Goal: Task Accomplishment & Management: Use online tool/utility

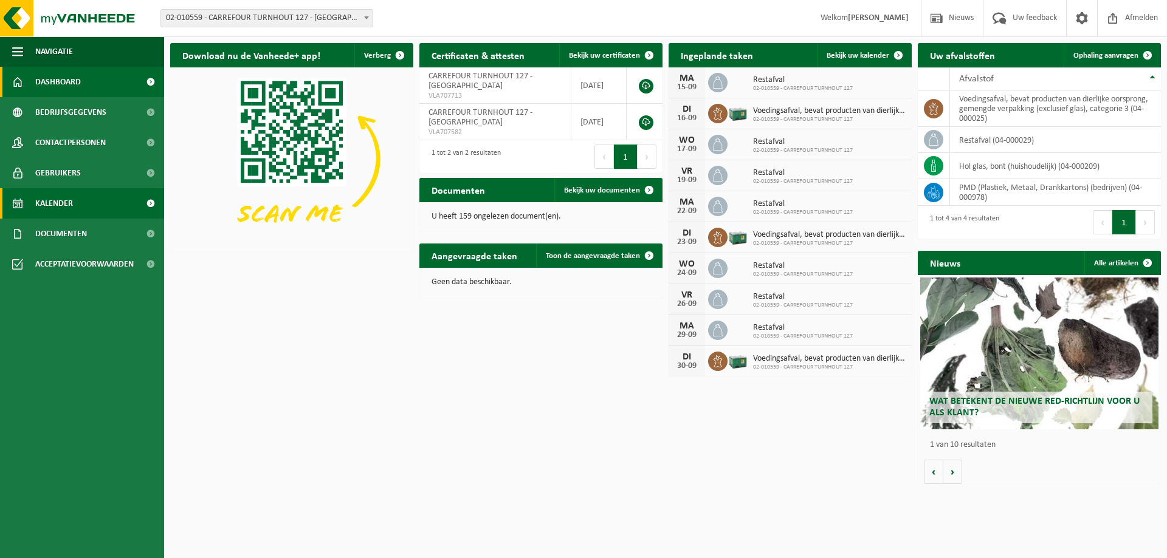
click at [69, 203] on span "Kalender" at bounding box center [54, 203] width 38 height 30
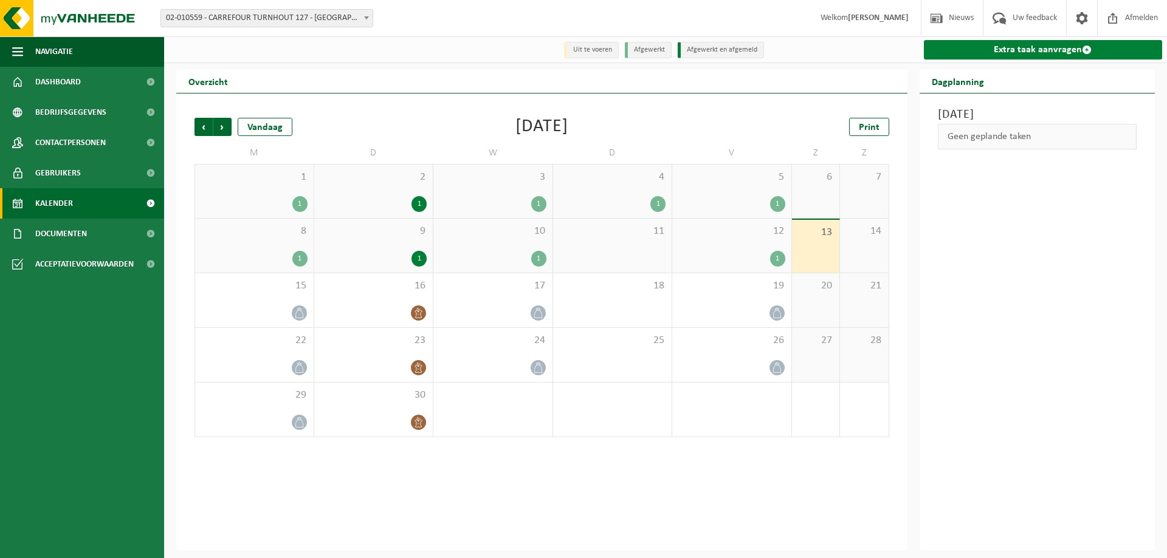
click at [1030, 48] on link "Extra taak aanvragen" at bounding box center [1043, 49] width 239 height 19
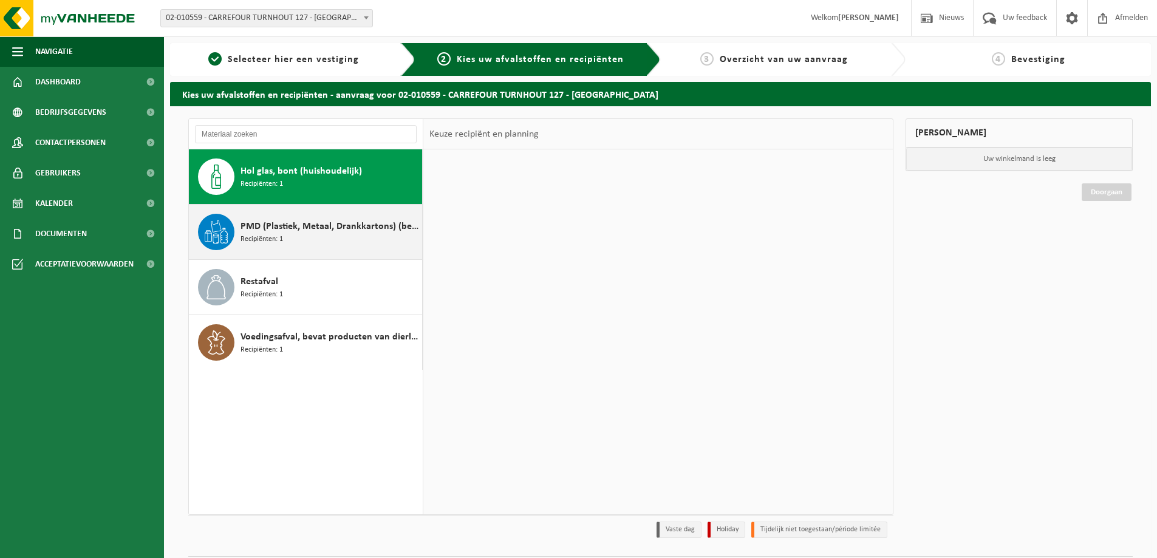
click at [290, 232] on span "PMD (Plastiek, Metaal, Drankkartons) (bedrijven)" at bounding box center [330, 226] width 179 height 15
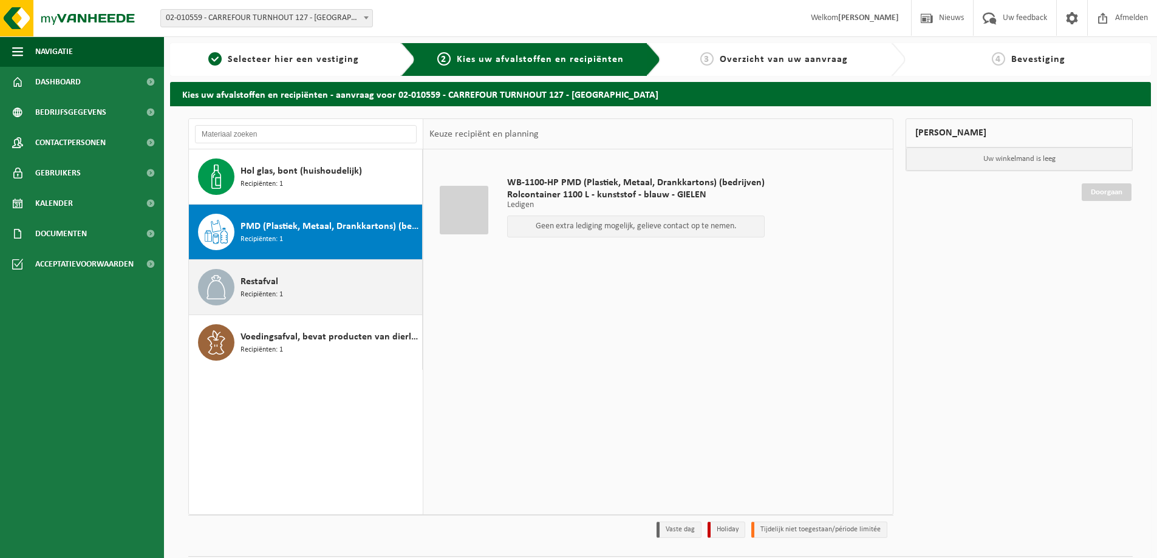
click at [324, 275] on div "Restafval Recipiënten: 1" at bounding box center [330, 287] width 179 height 36
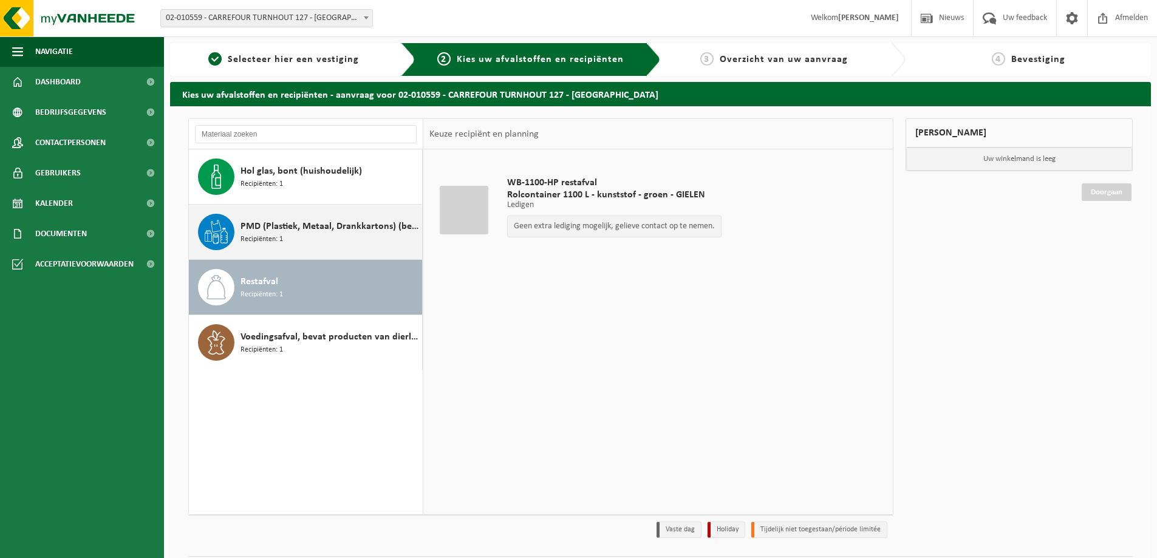
click at [329, 241] on div "PMD (Plastiek, Metaal, Drankkartons) (bedrijven) Recipiënten: 1" at bounding box center [330, 232] width 179 height 36
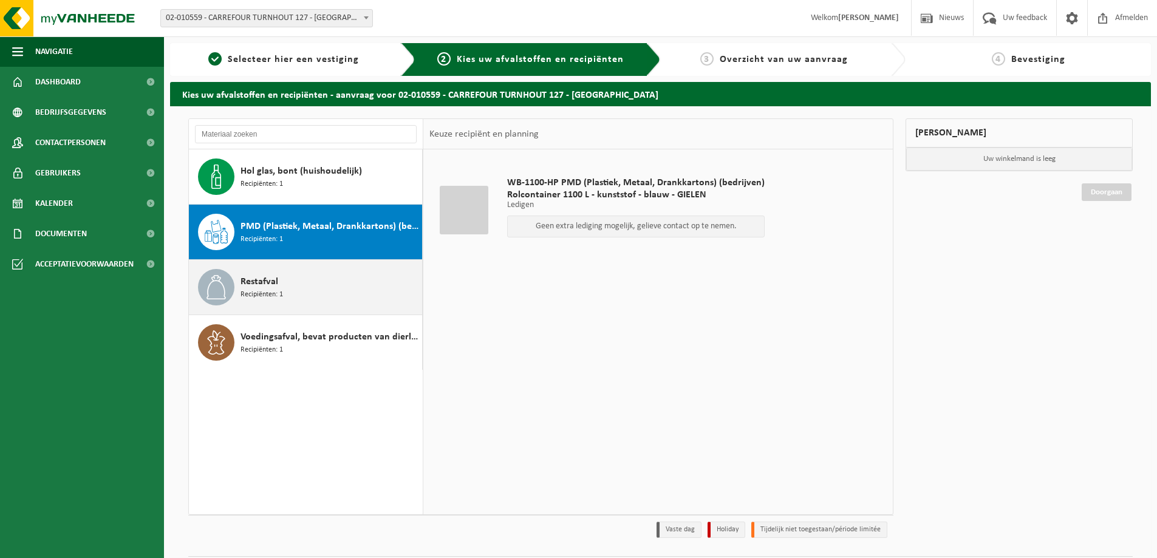
click at [303, 279] on div "Restafval Recipiënten: 1" at bounding box center [330, 287] width 179 height 36
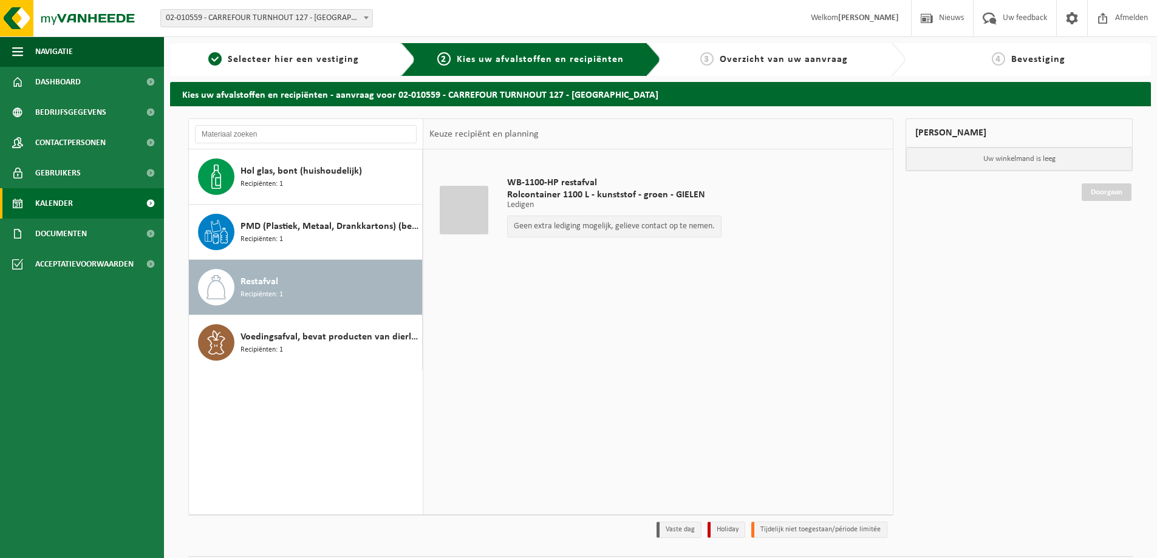
click at [86, 210] on link "Kalender" at bounding box center [82, 203] width 164 height 30
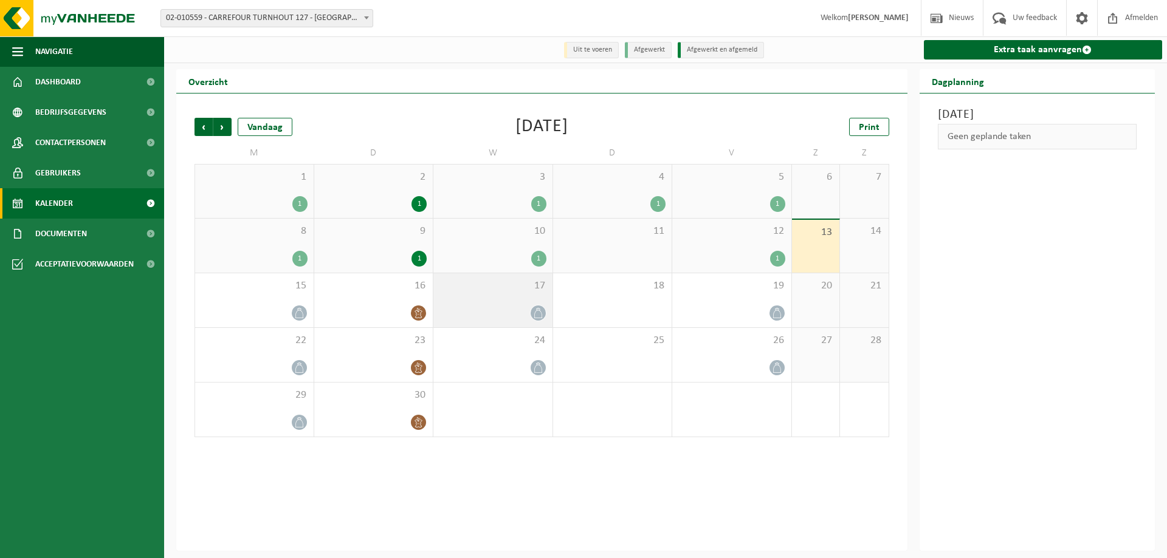
click at [536, 316] on icon at bounding box center [538, 313] width 10 height 10
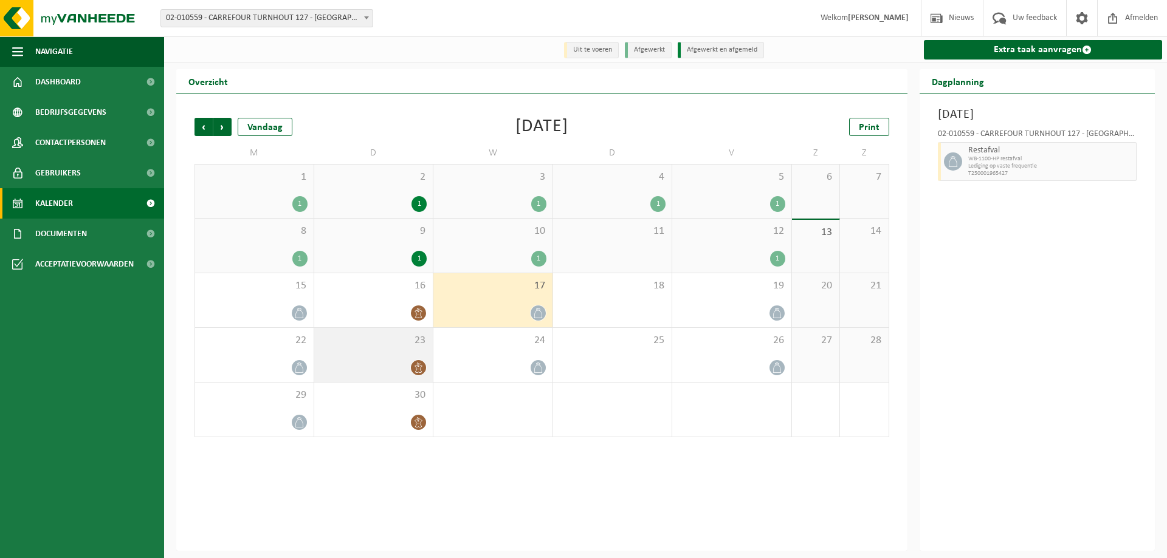
click at [420, 360] on div "23" at bounding box center [373, 355] width 119 height 54
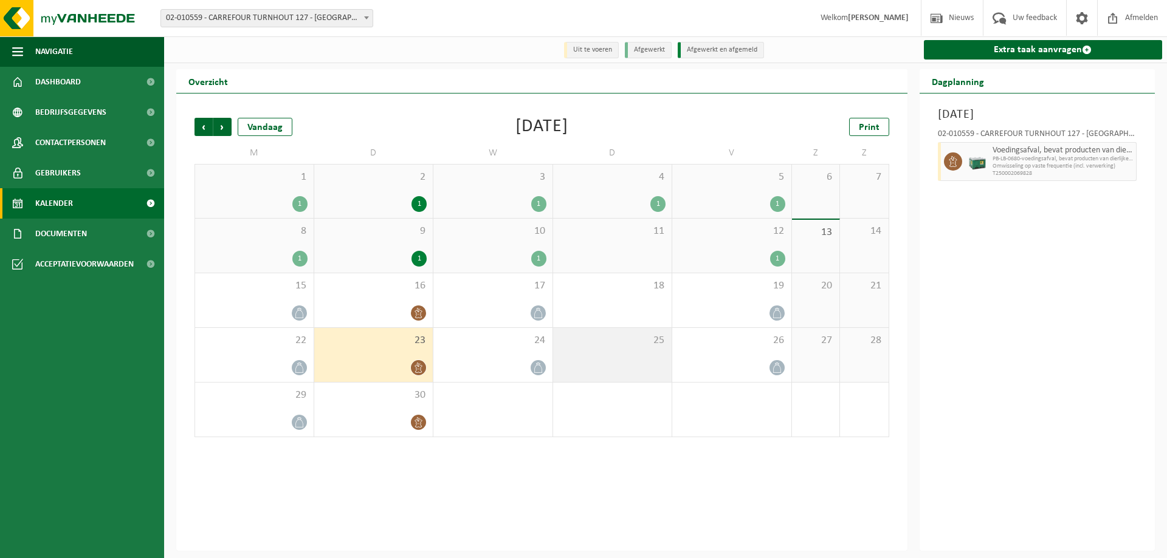
click at [619, 353] on div "25" at bounding box center [612, 355] width 119 height 54
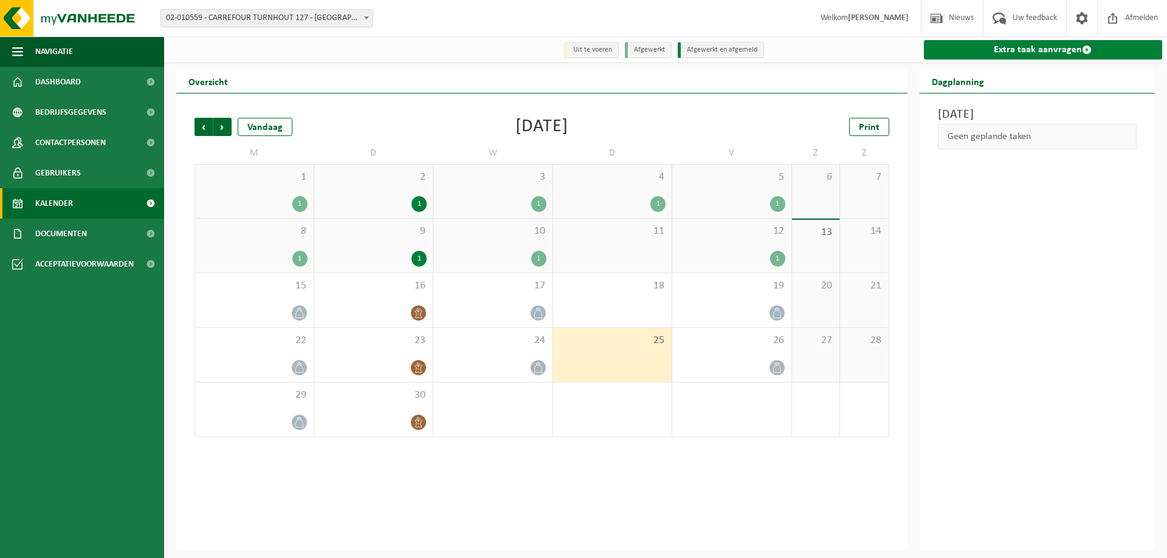
click at [999, 51] on link "Extra taak aanvragen" at bounding box center [1043, 49] width 239 height 19
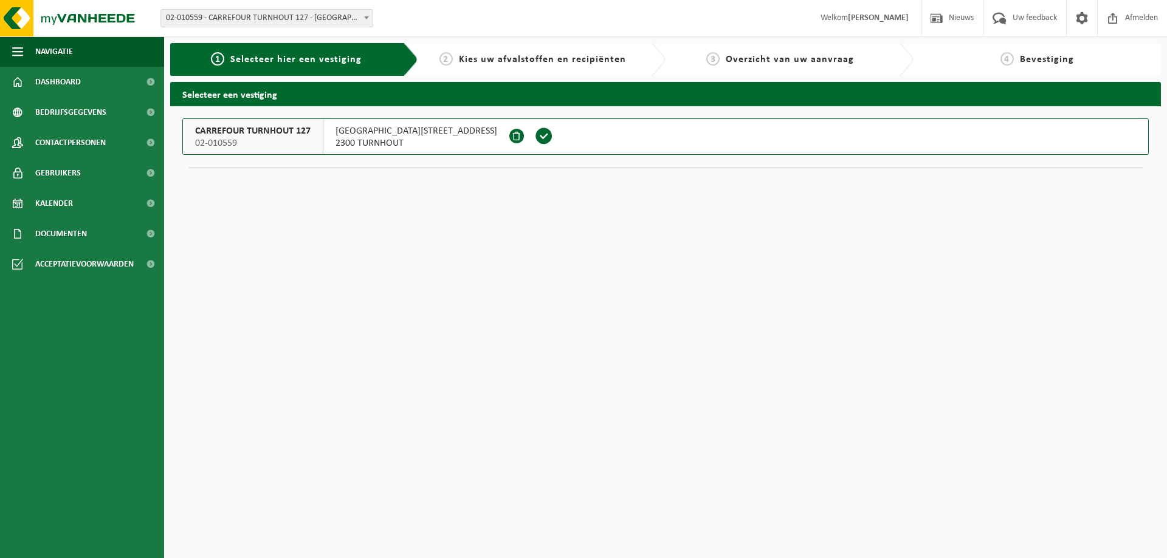
click at [535, 135] on span at bounding box center [544, 136] width 18 height 18
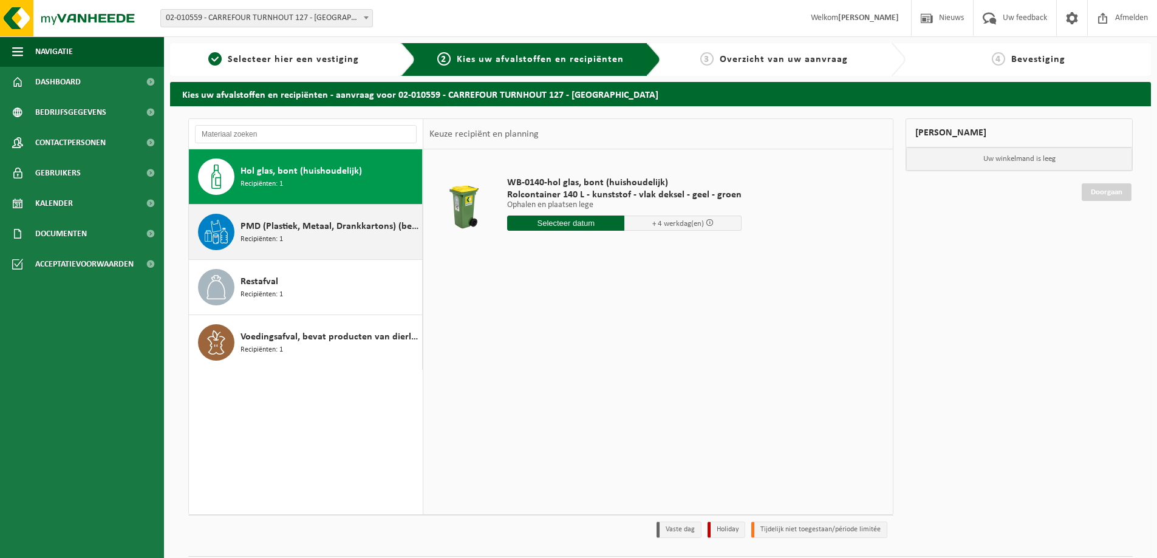
click at [356, 238] on div "PMD (Plastiek, Metaal, Drankkartons) (bedrijven) Recipiënten: 1" at bounding box center [330, 232] width 179 height 36
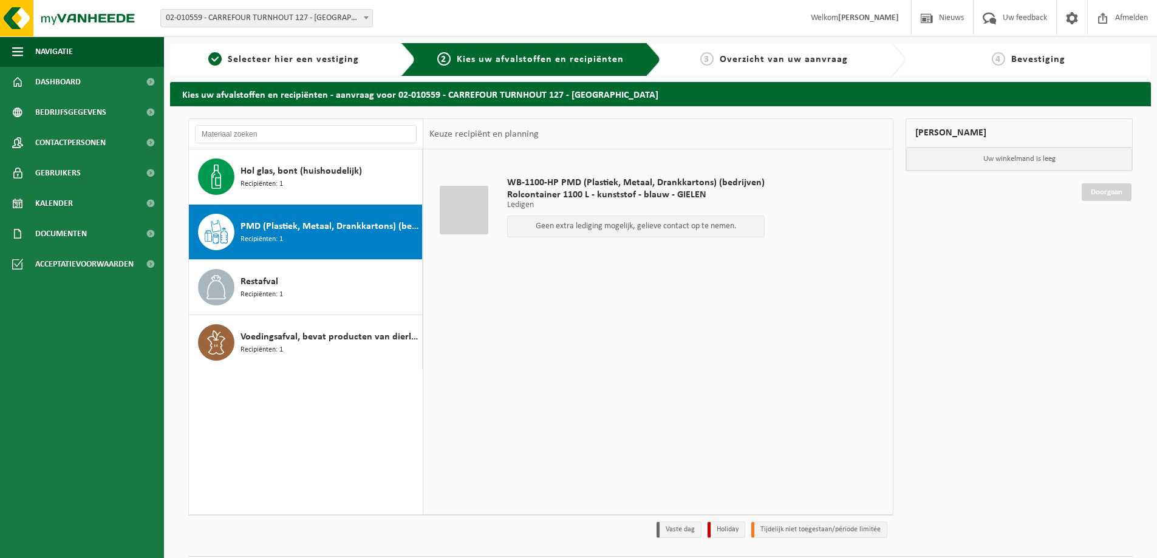
drag, startPoint x: 356, startPoint y: 238, endPoint x: 774, endPoint y: 426, distance: 458.5
click at [774, 426] on div "WB-1100-HP PMD (Plastiek, Metaal, Drankkartons) (bedrijven) Rolcontainer 1100 L…" at bounding box center [658, 331] width 470 height 365
click at [717, 229] on p "Geen extra lediging mogelijk, gelieve contact op te nemen." at bounding box center [636, 226] width 244 height 9
click at [311, 282] on div "Restafval Recipiënten: 1" at bounding box center [330, 287] width 179 height 36
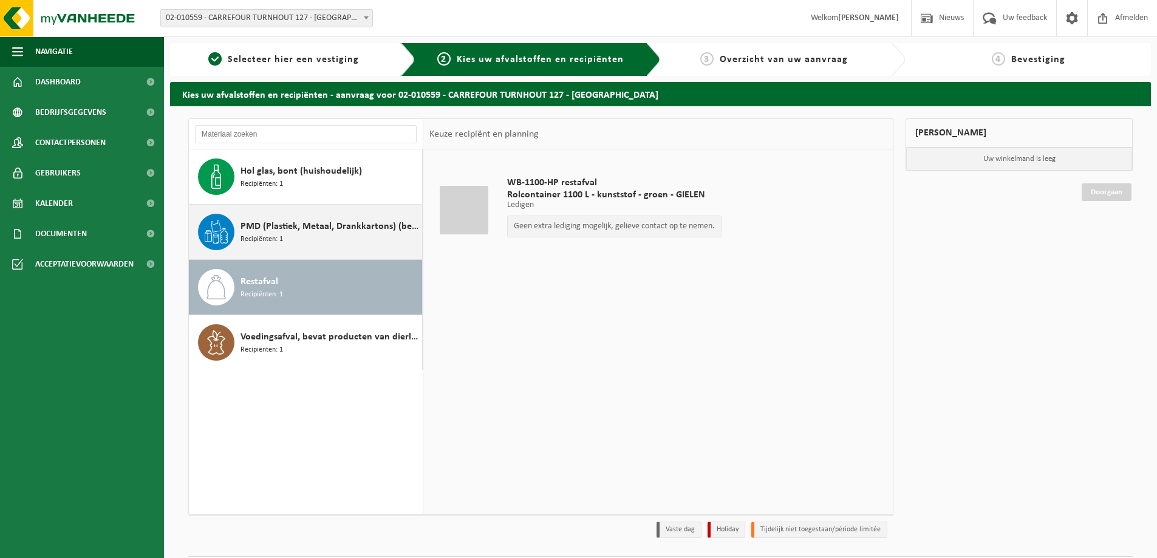
click at [314, 254] on div "PMD (Plastiek, Metaal, Drankkartons) (bedrijven) Recipiënten: 1" at bounding box center [306, 232] width 234 height 55
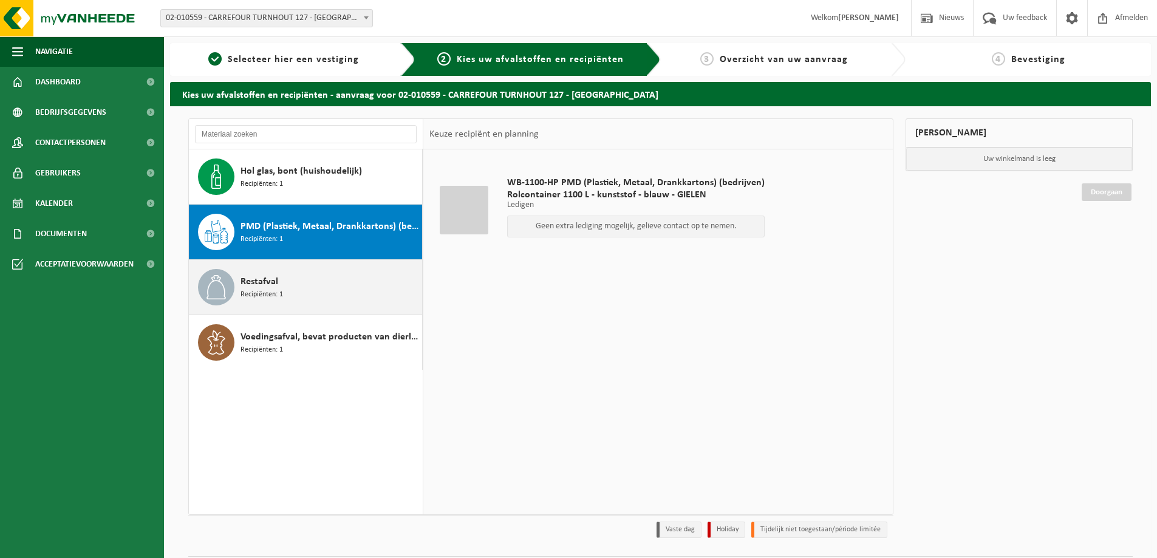
click at [315, 297] on div "Restafval Recipiënten: 1" at bounding box center [330, 287] width 179 height 36
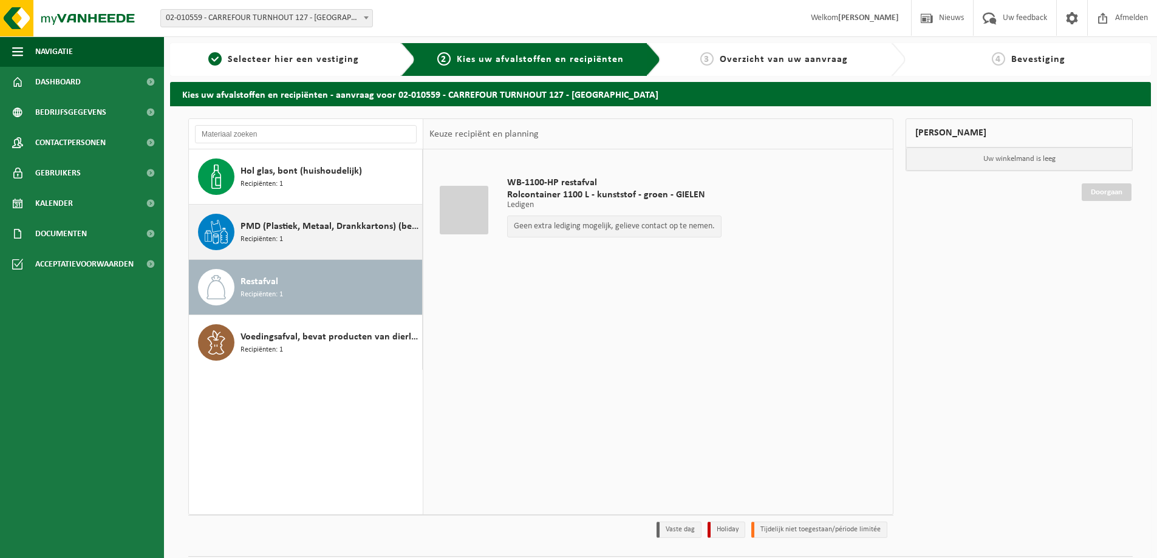
click at [315, 241] on div "PMD (Plastiek, Metaal, Drankkartons) (bedrijven) Recipiënten: 1" at bounding box center [330, 232] width 179 height 36
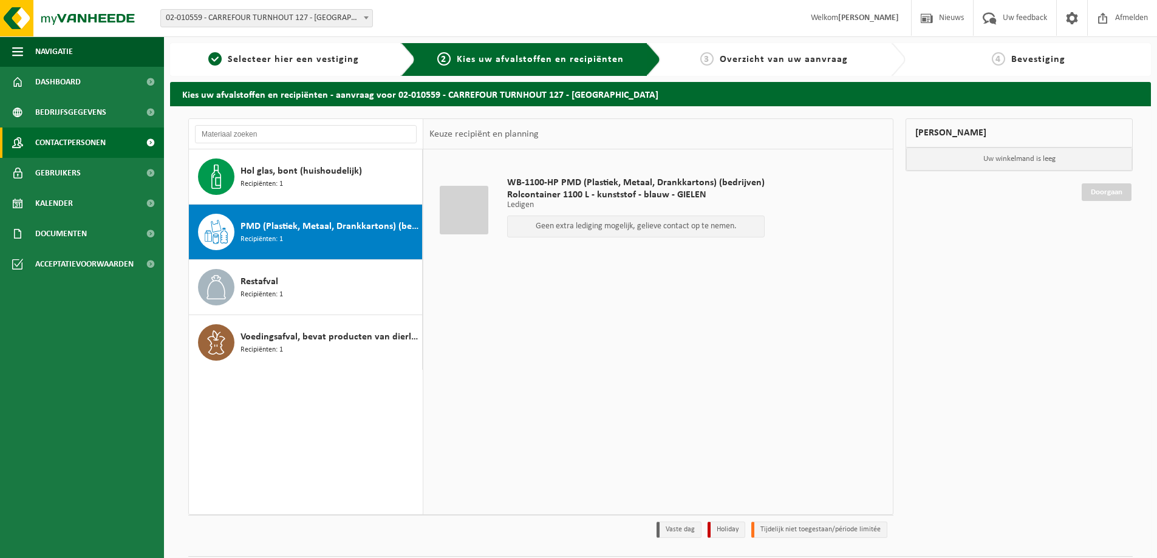
click at [94, 134] on span "Contactpersonen" at bounding box center [70, 143] width 70 height 30
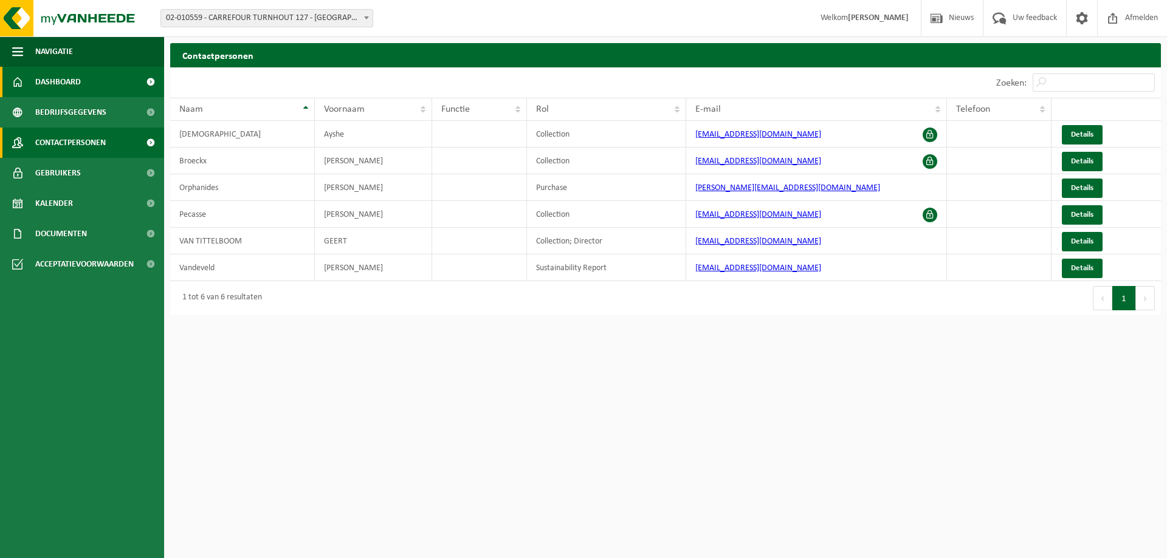
click at [94, 81] on link "Dashboard" at bounding box center [82, 82] width 164 height 30
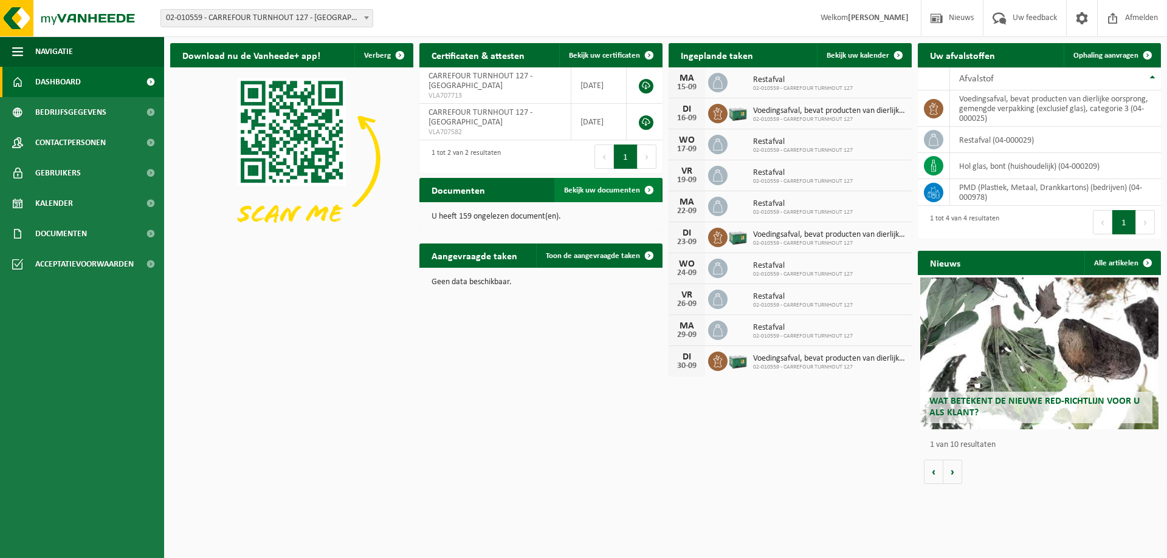
click at [586, 187] on span "Bekijk uw documenten" at bounding box center [602, 191] width 76 height 8
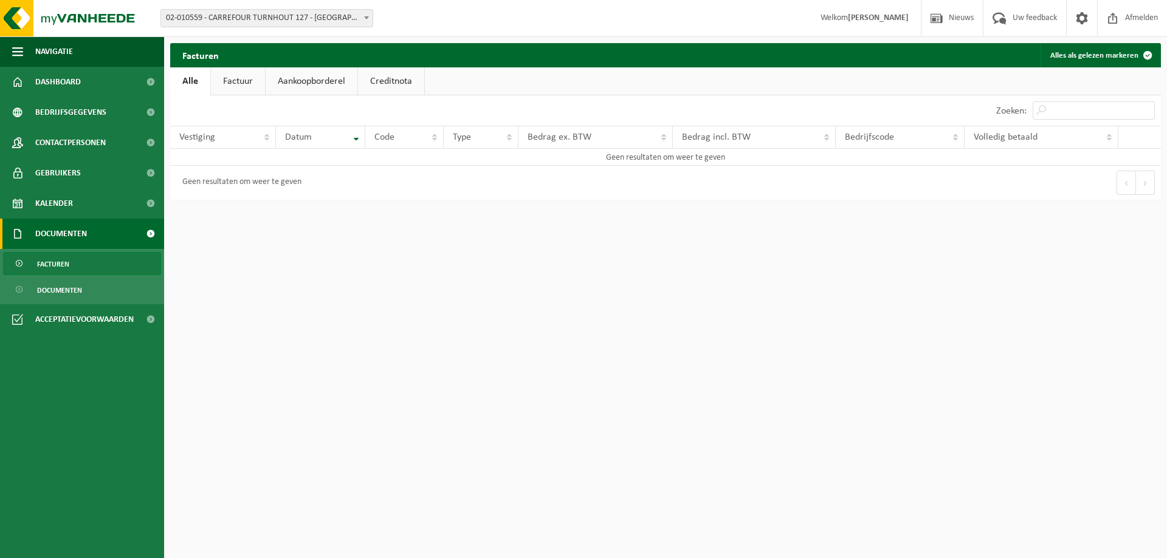
click at [312, 72] on link "Aankoopborderel" at bounding box center [312, 81] width 92 height 28
click at [383, 77] on link "Creditnota" at bounding box center [396, 81] width 66 height 28
click at [249, 83] on link "Factuur" at bounding box center [237, 81] width 54 height 28
click at [193, 83] on link "Alle" at bounding box center [189, 81] width 39 height 28
click at [40, 154] on span "Contactpersonen" at bounding box center [70, 143] width 70 height 30
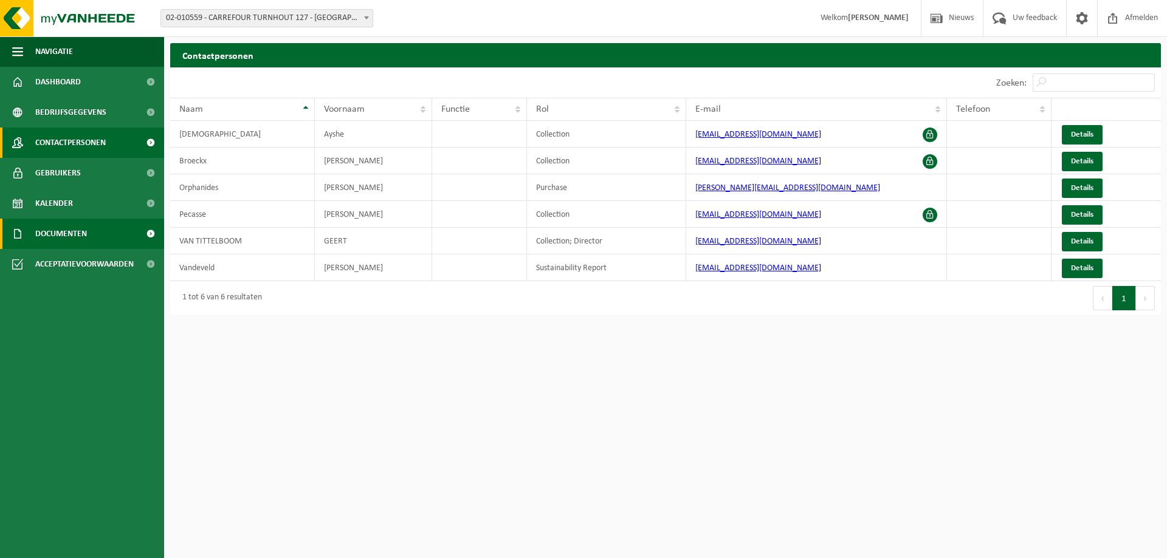
click at [51, 227] on span "Documenten" at bounding box center [61, 234] width 52 height 30
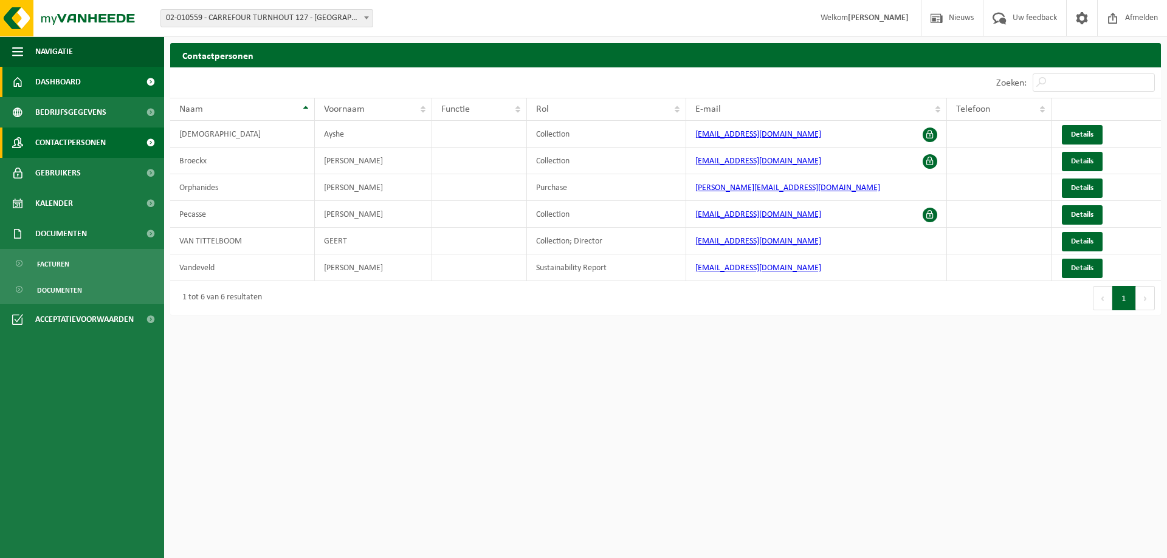
click at [91, 86] on link "Dashboard" at bounding box center [82, 82] width 164 height 30
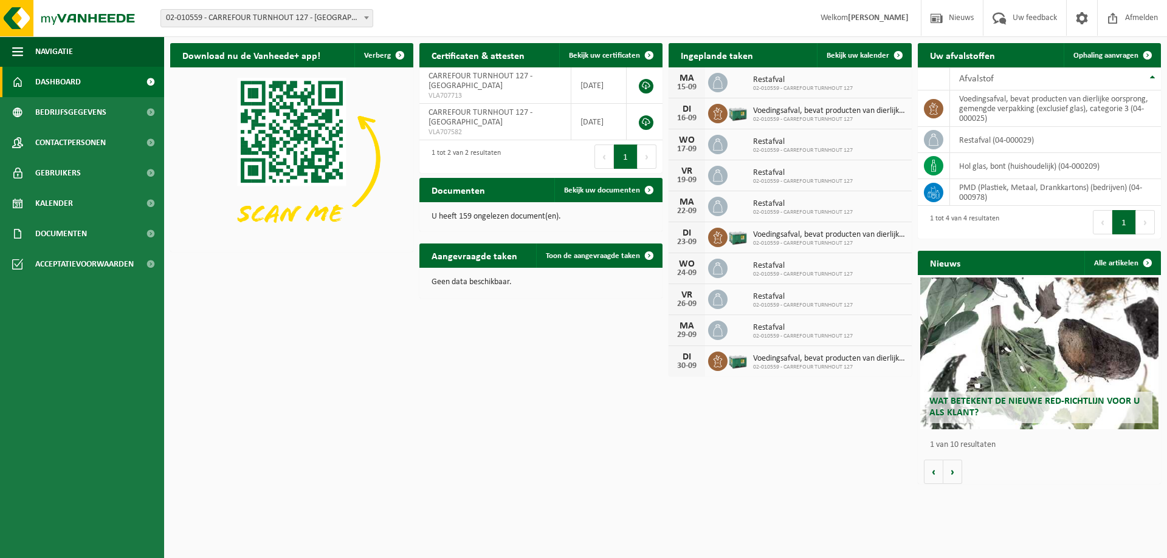
drag, startPoint x: 0, startPoint y: 0, endPoint x: 428, endPoint y: 341, distance: 546.9
click at [428, 341] on div "Download nu de Vanheede+ app! Verberg Certificaten & attesten Bekijk uw certifi…" at bounding box center [665, 263] width 996 height 453
click at [1107, 47] on link "Ophaling aanvragen" at bounding box center [1111, 55] width 96 height 24
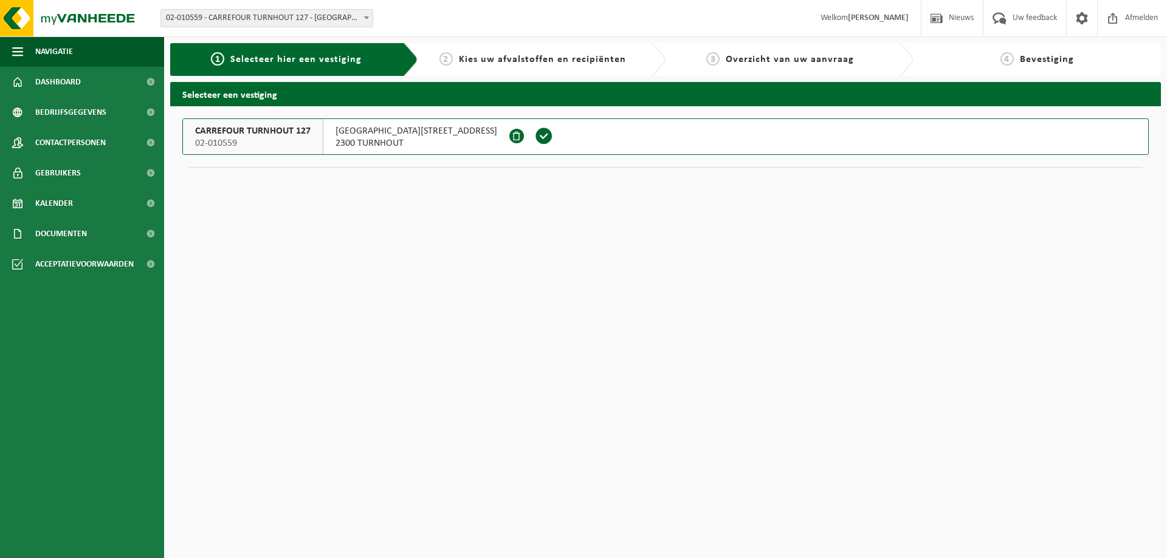
click at [535, 135] on span at bounding box center [544, 136] width 18 height 18
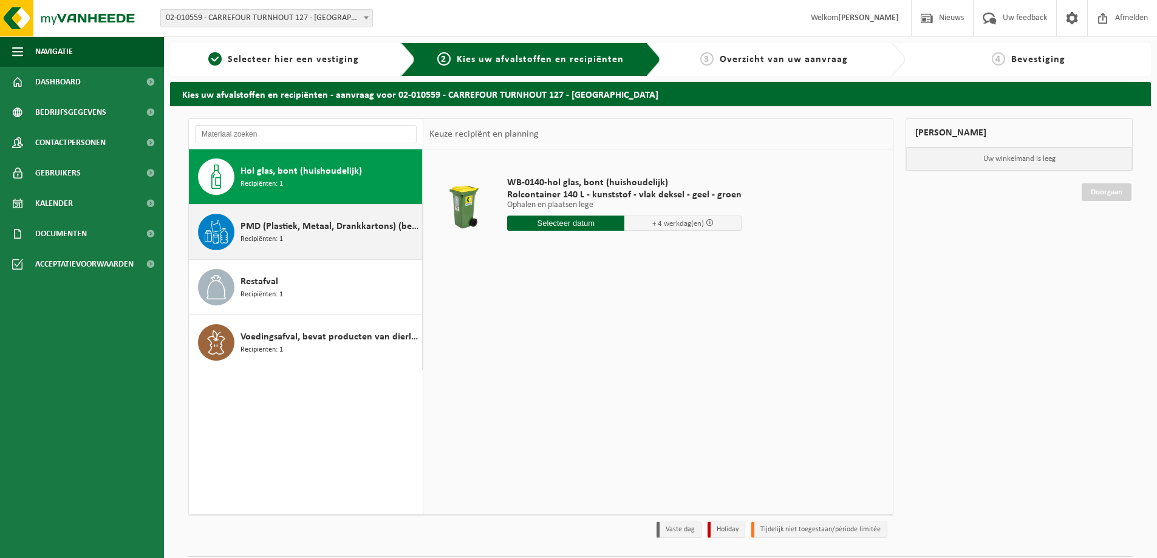
click at [315, 238] on div "PMD (Plastiek, Metaal, Drankkartons) (bedrijven) Recipiënten: 1" at bounding box center [330, 232] width 179 height 36
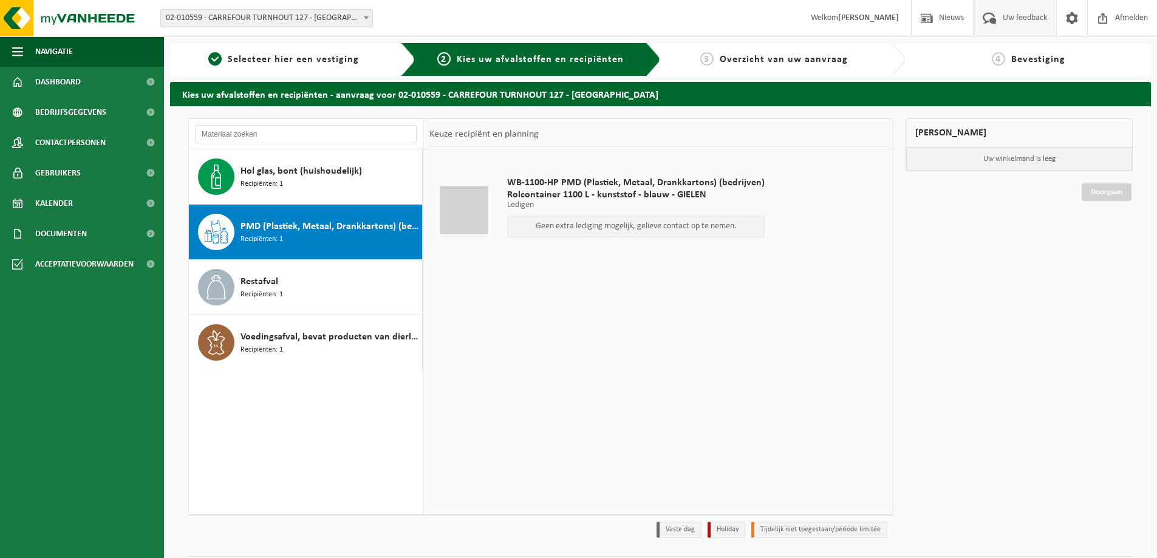
click at [1028, 15] on span "Uw feedback" at bounding box center [1025, 18] width 50 height 36
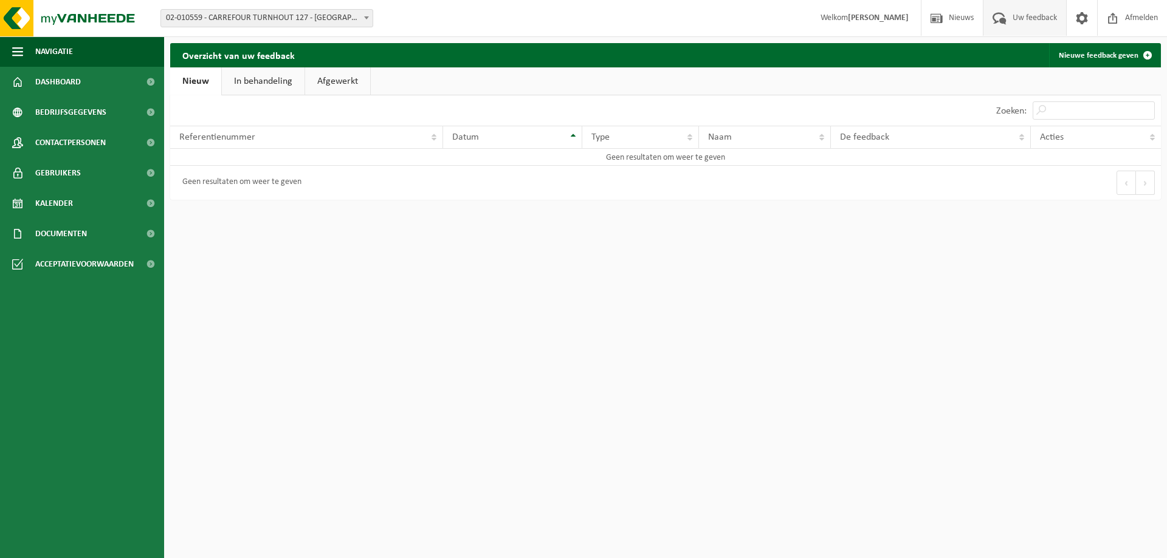
click at [889, 15] on strong "[PERSON_NAME]" at bounding box center [878, 17] width 61 height 9
click at [273, 83] on link "In behandeling" at bounding box center [263, 81] width 83 height 28
click at [322, 80] on link "Afgewerkt" at bounding box center [339, 81] width 65 height 28
click at [942, 16] on span at bounding box center [936, 18] width 18 height 36
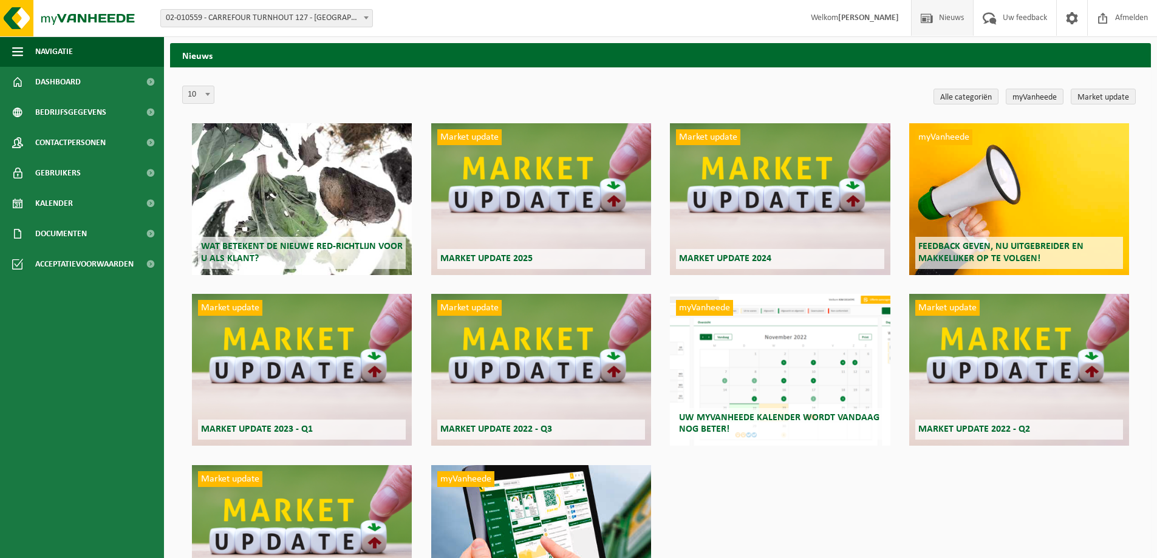
click at [550, 163] on div "Market update Market update 2025" at bounding box center [541, 199] width 220 height 152
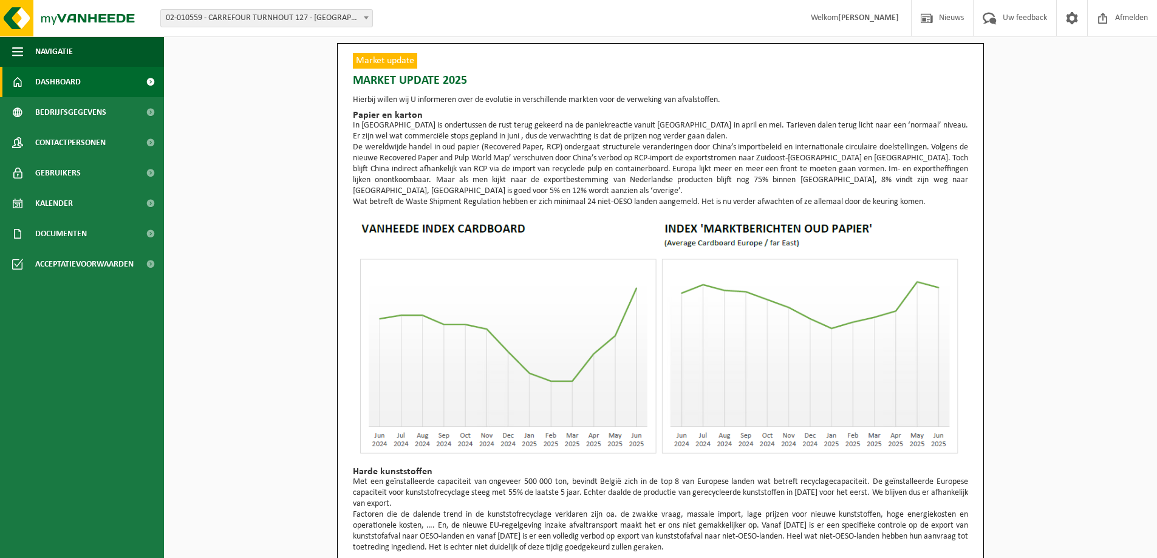
click at [63, 85] on span "Dashboard" at bounding box center [58, 82] width 46 height 30
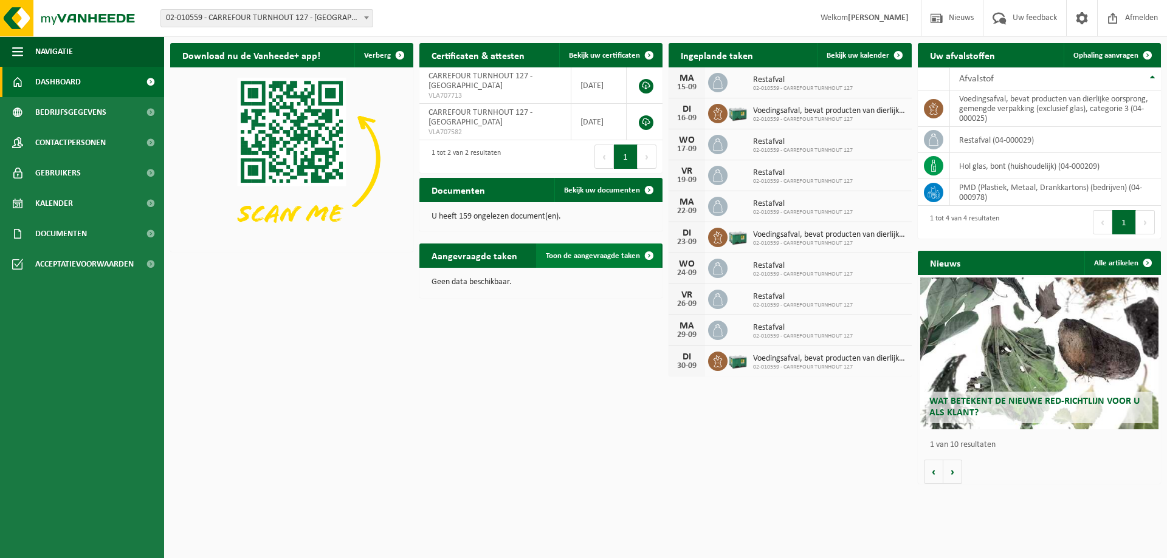
click at [567, 254] on span "Toon de aangevraagde taken" at bounding box center [593, 256] width 94 height 8
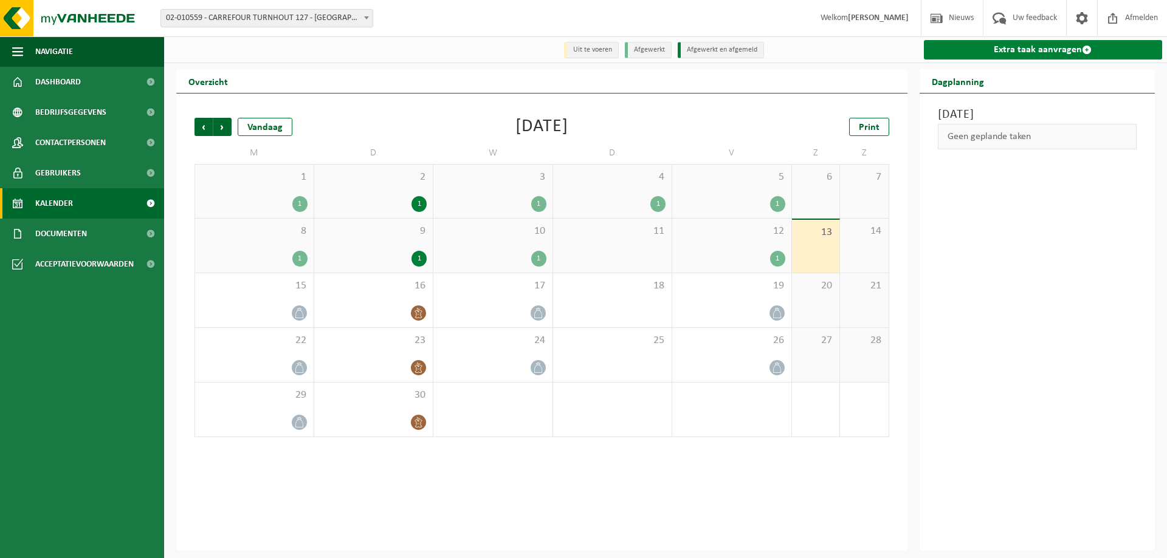
click at [980, 51] on link "Extra taak aanvragen" at bounding box center [1043, 49] width 239 height 19
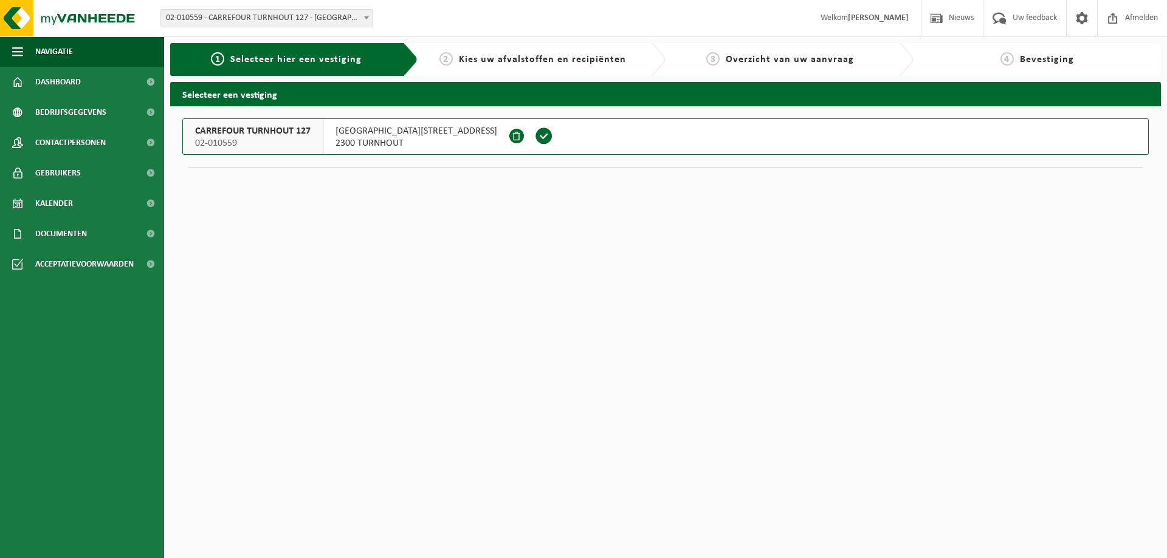
click at [535, 139] on span at bounding box center [544, 136] width 18 height 18
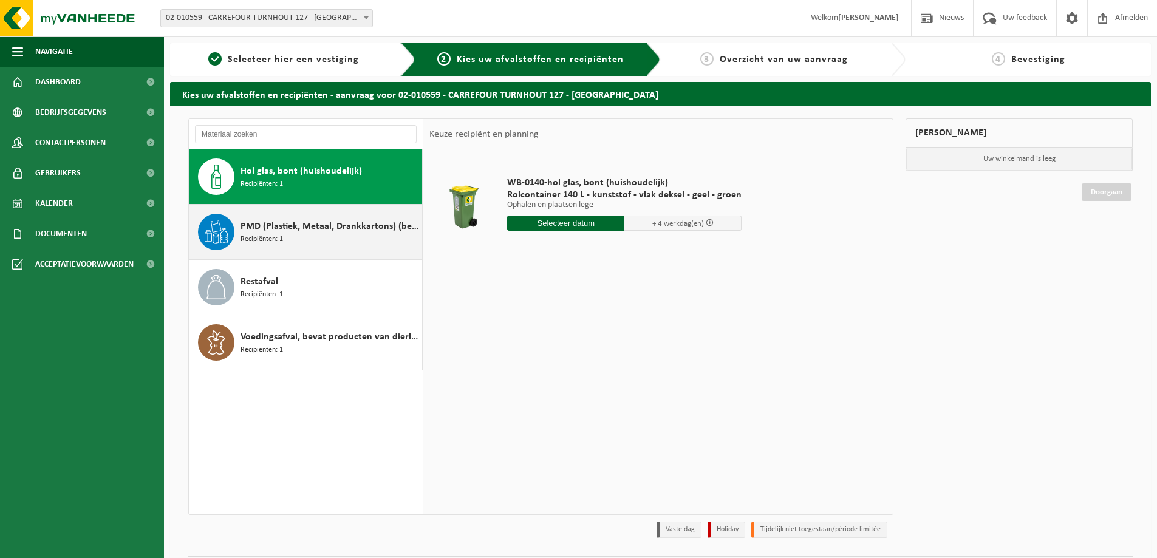
click at [304, 239] on div "PMD (Plastiek, Metaal, Drankkartons) (bedrijven) Recipiënten: 1" at bounding box center [330, 232] width 179 height 36
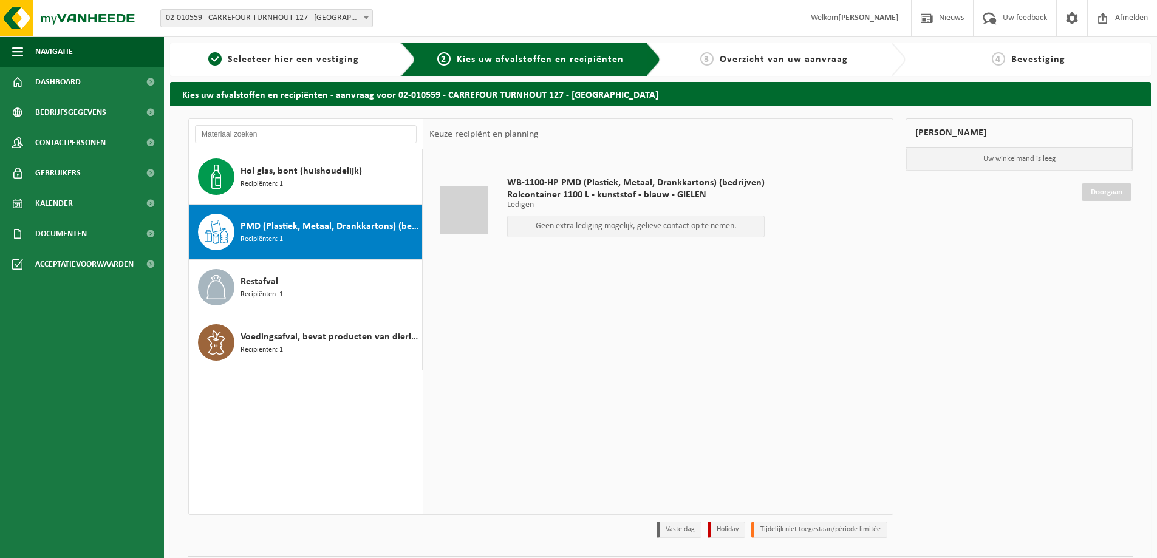
click at [582, 227] on p "Geen extra lediging mogelijk, gelieve contact op te nemen." at bounding box center [636, 226] width 244 height 9
click at [492, 224] on div at bounding box center [464, 210] width 63 height 49
click at [526, 214] on div "WB-1100-HP PMD (Plastiek, Metaal, Drankkartons) (bedrijven) Rolcontainer 1100 L…" at bounding box center [636, 210] width 270 height 91
click at [524, 232] on div "Geen extra lediging mogelijk, gelieve contact op te nemen." at bounding box center [636, 227] width 258 height 22
